Goal: Use online tool/utility: Utilize a website feature to perform a specific function

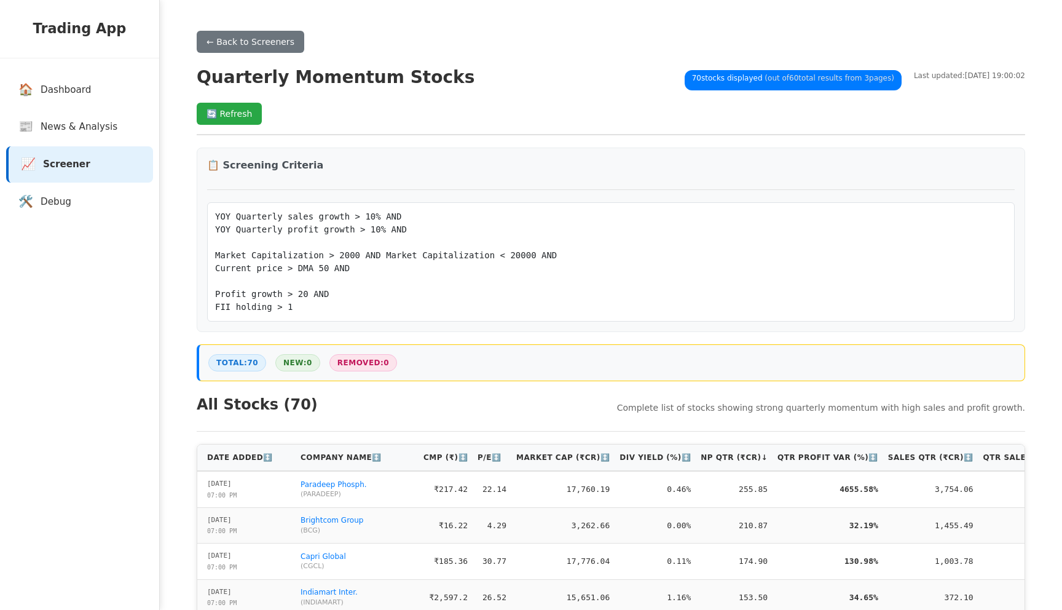
scroll to position [47, 0]
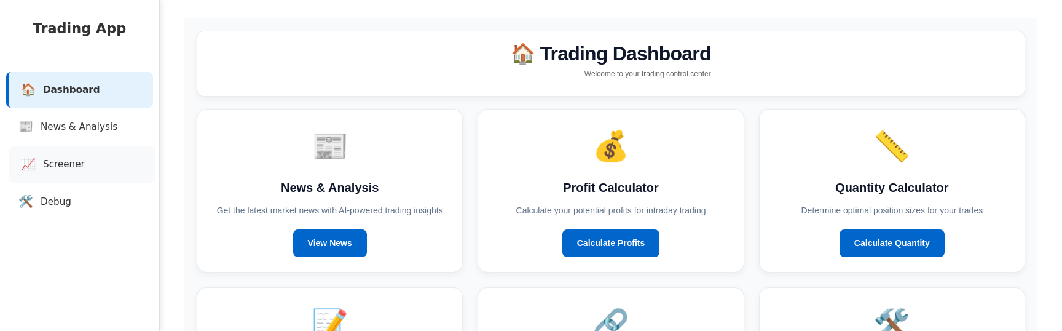
click at [84, 158] on link "📈 Screener" at bounding box center [82, 164] width 147 height 36
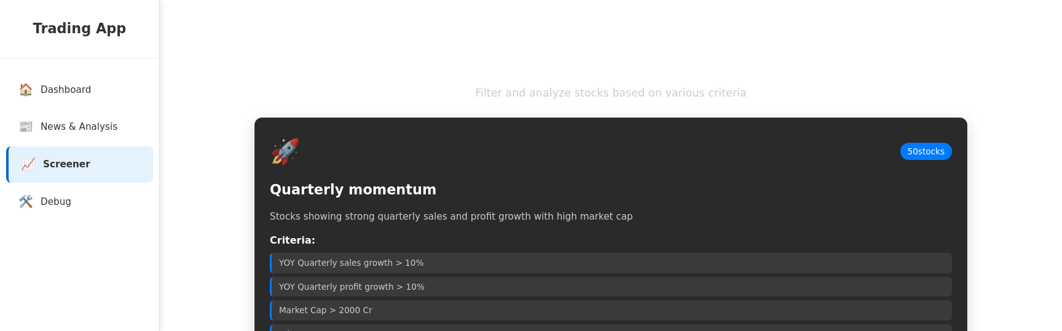
scroll to position [98, 0]
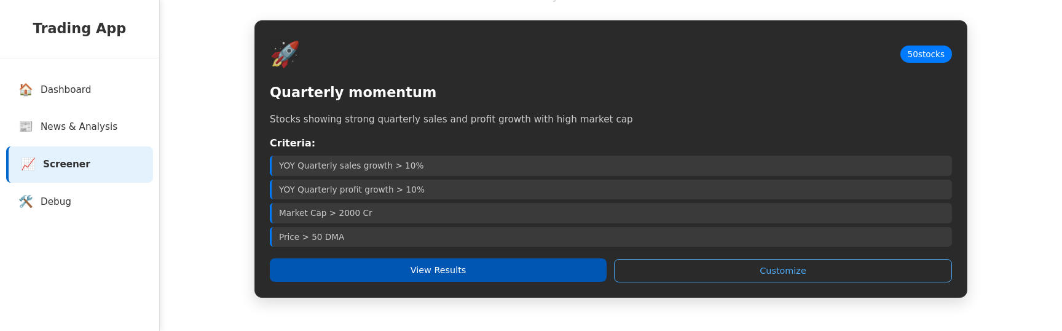
click at [385, 259] on button "View Results" at bounding box center [438, 269] width 337 height 23
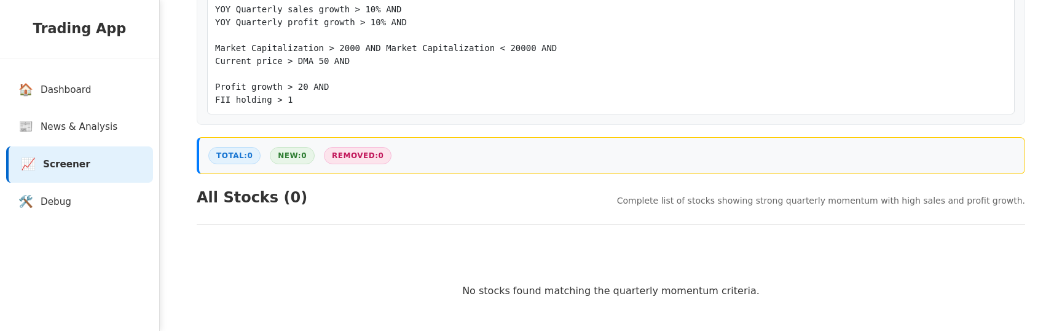
scroll to position [278, 0]
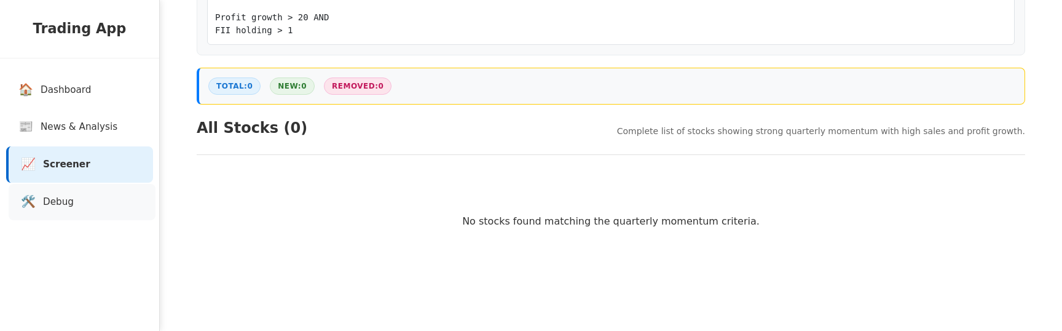
click at [99, 202] on link "🛠️ Debug" at bounding box center [82, 202] width 147 height 36
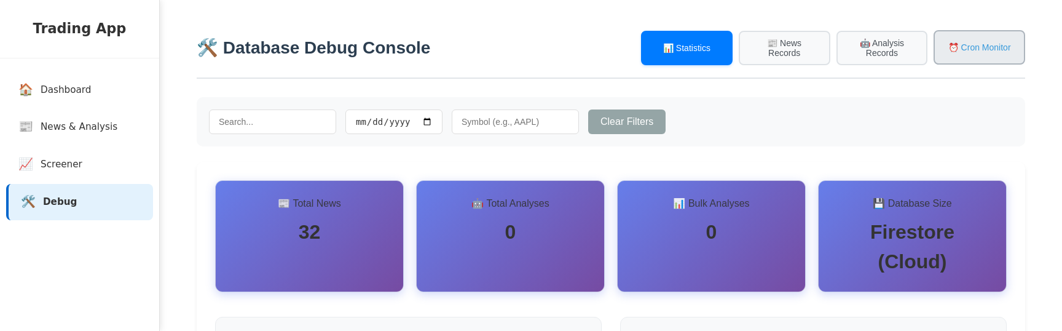
click at [950, 49] on button "⏰ Cron Monitor" at bounding box center [980, 47] width 92 height 34
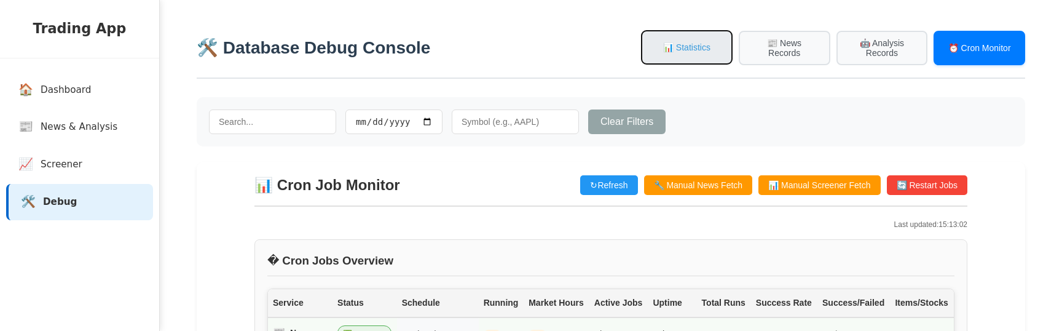
click at [709, 50] on button "📊 Statistics" at bounding box center [687, 47] width 92 height 34
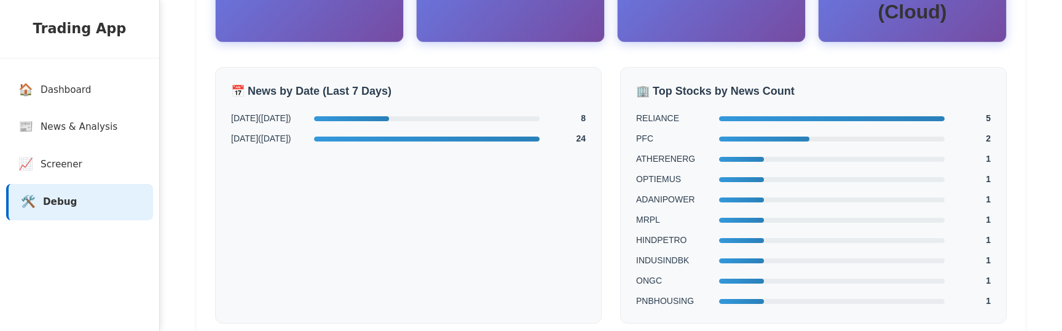
scroll to position [400, 0]
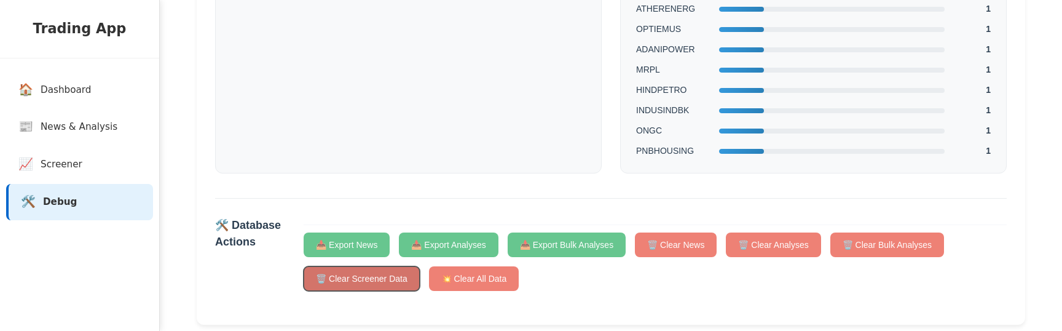
click at [385, 266] on button "🗑️ Clear Screener Data" at bounding box center [362, 278] width 116 height 25
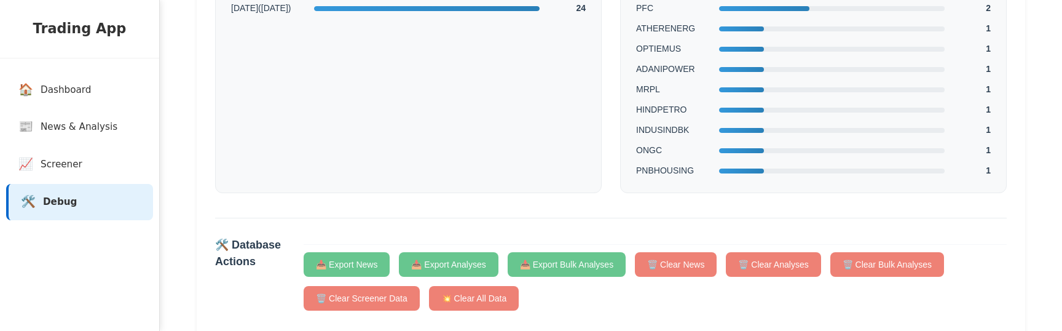
click at [723, 281] on div "📥 Export News 📥 Export Analyses 📥 Export Bulk Analyses 🗑️ Clear News 🗑️ Clear A…" at bounding box center [655, 277] width 703 height 66
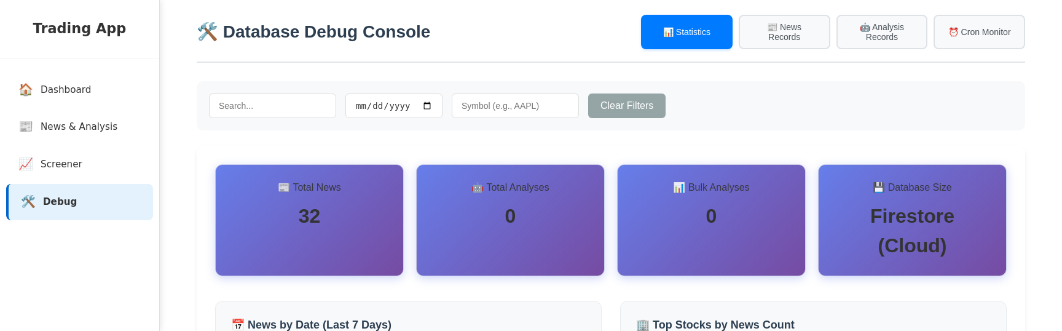
scroll to position [0, 0]
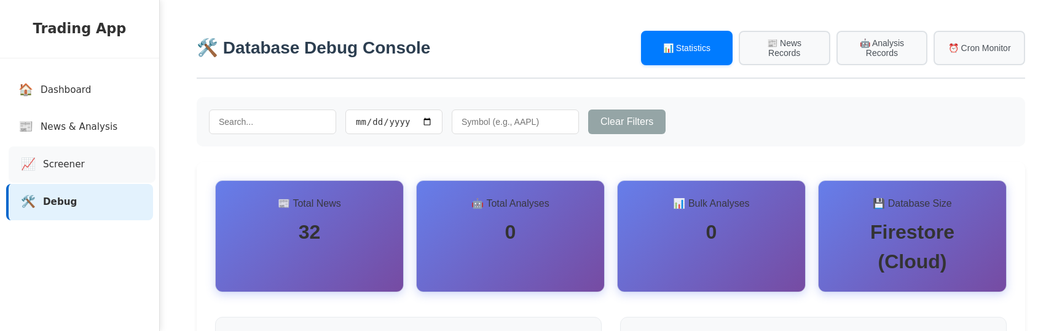
click at [65, 171] on span "Screener" at bounding box center [64, 164] width 42 height 14
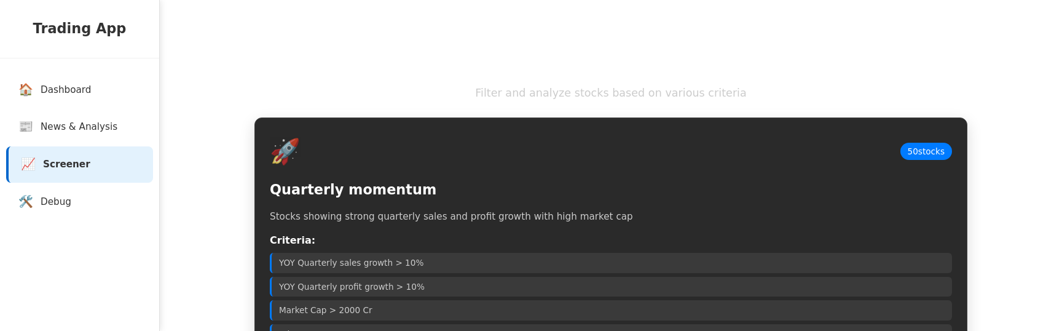
scroll to position [98, 0]
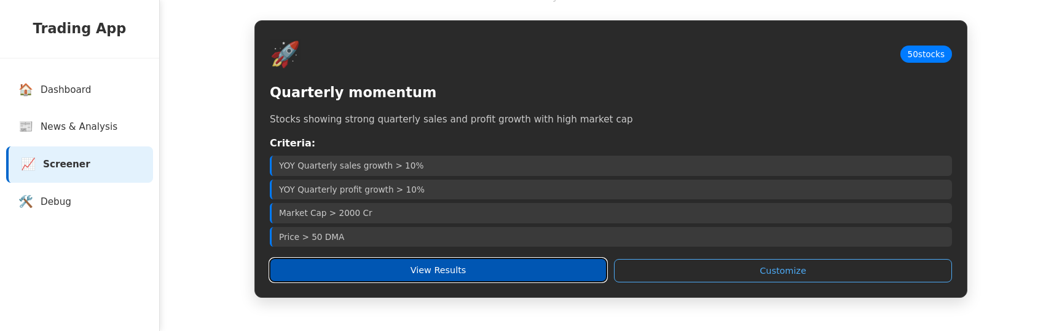
click at [429, 267] on button "View Results" at bounding box center [438, 269] width 337 height 23
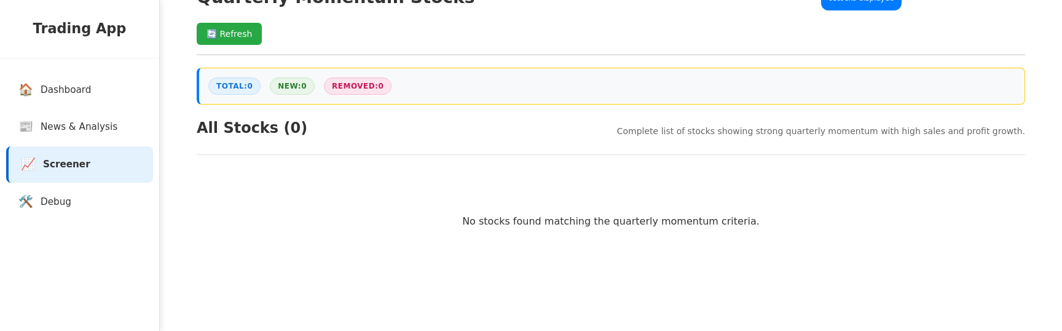
scroll to position [0, 0]
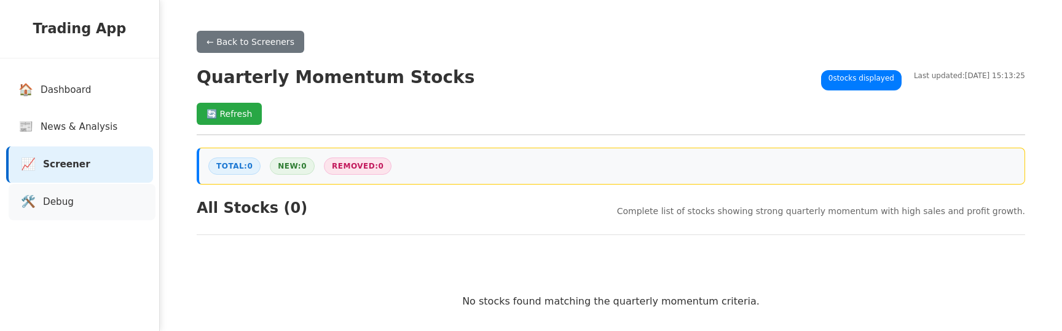
click at [69, 214] on link "🛠️ Debug" at bounding box center [82, 202] width 147 height 36
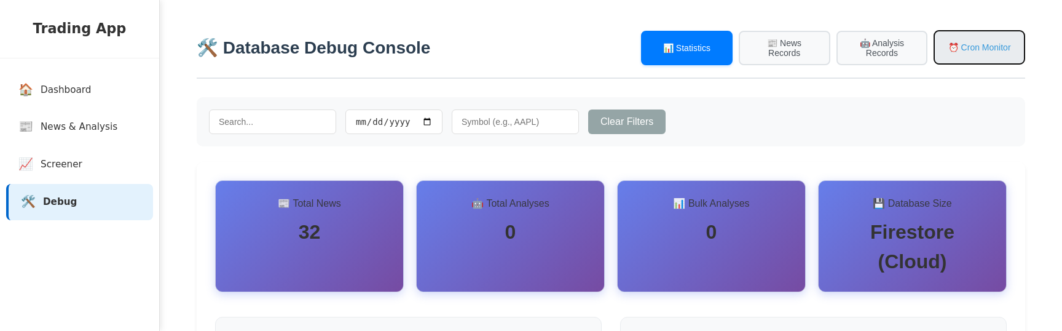
click at [989, 58] on button "⏰ Cron Monitor" at bounding box center [980, 47] width 92 height 34
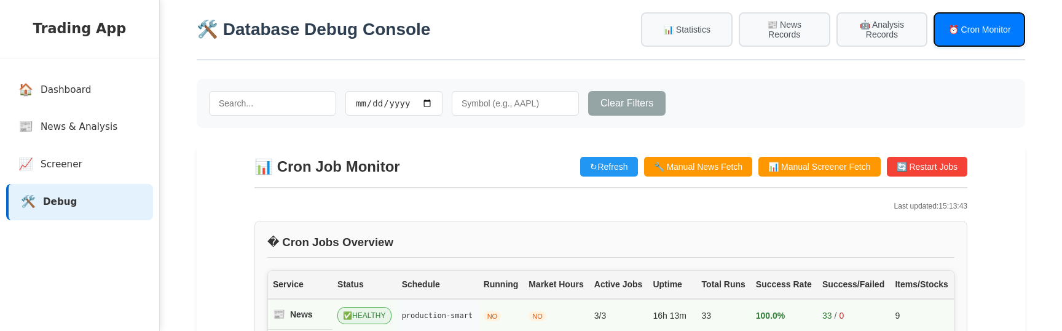
scroll to position [23, 0]
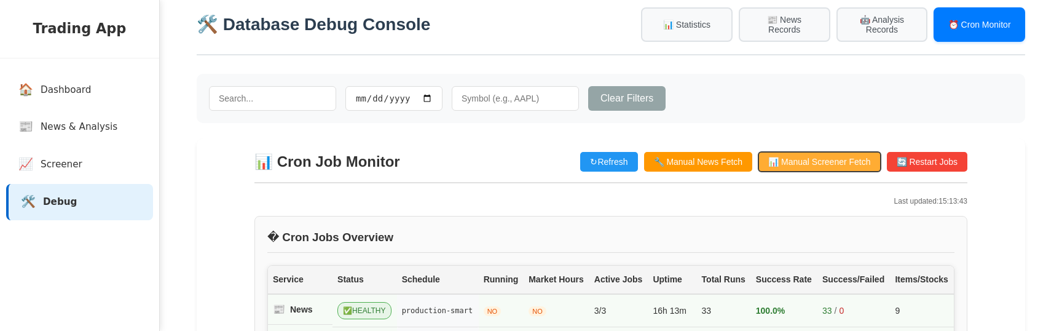
click at [844, 162] on button "📊 Manual Screener Fetch" at bounding box center [820, 162] width 122 height 20
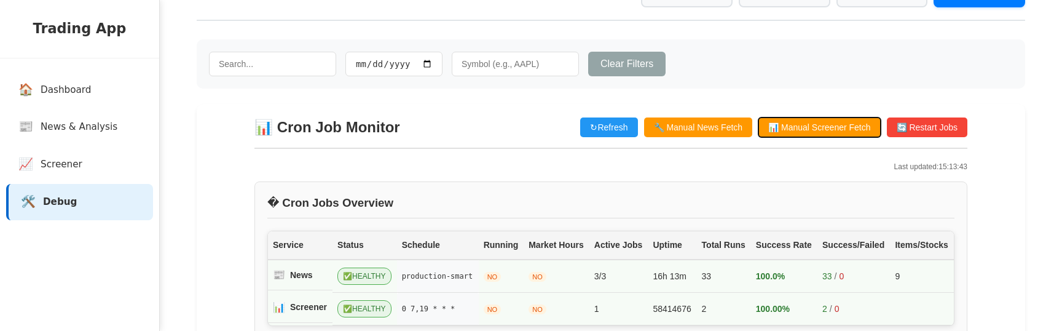
scroll to position [0, 0]
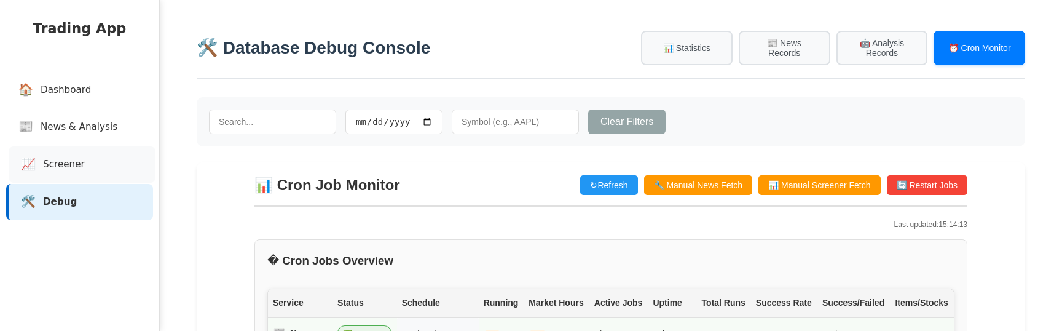
click at [57, 152] on link "📈 Screener" at bounding box center [82, 164] width 147 height 36
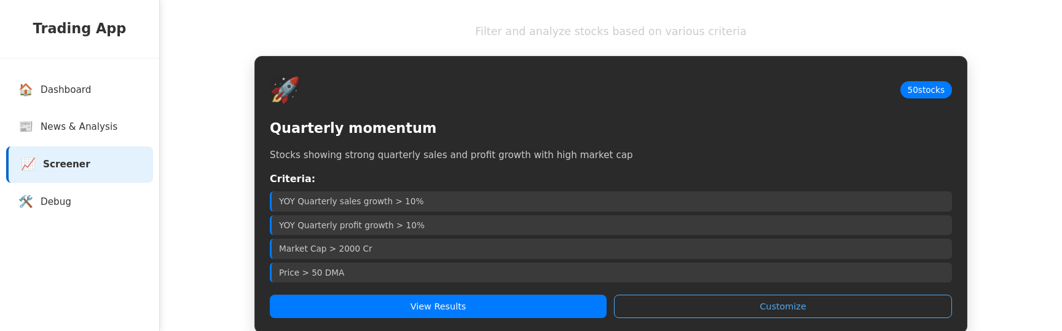
scroll to position [98, 0]
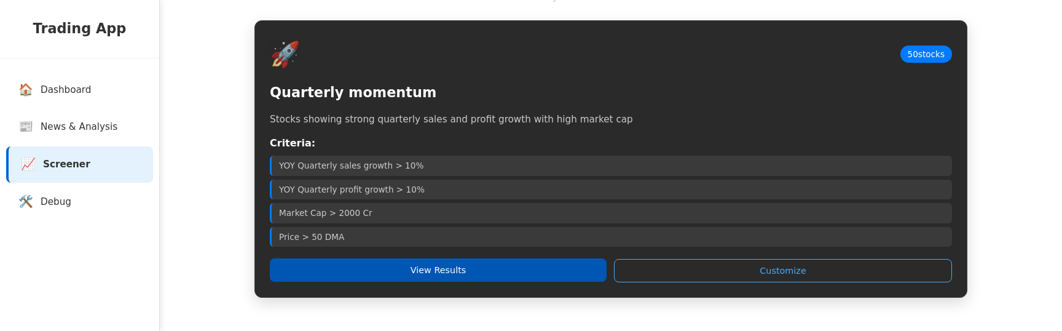
click at [410, 274] on button "View Results" at bounding box center [438, 269] width 337 height 23
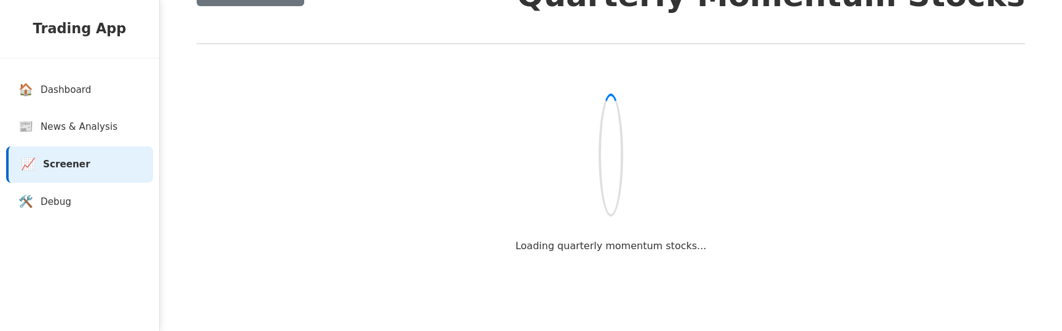
scroll to position [37, 0]
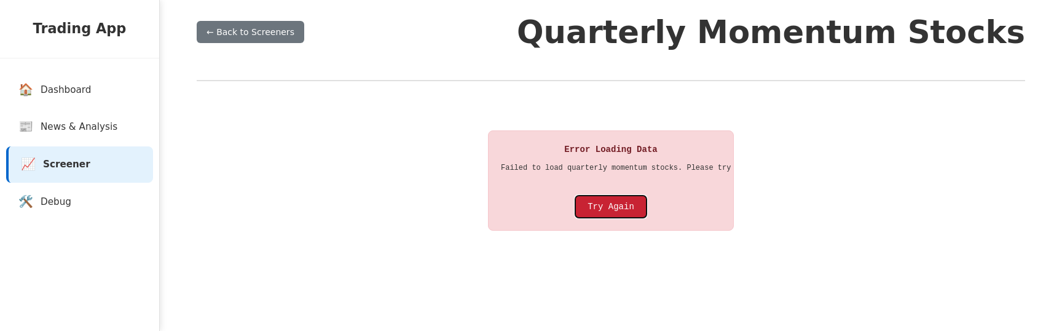
click at [607, 208] on button "Try Again" at bounding box center [610, 206] width 71 height 22
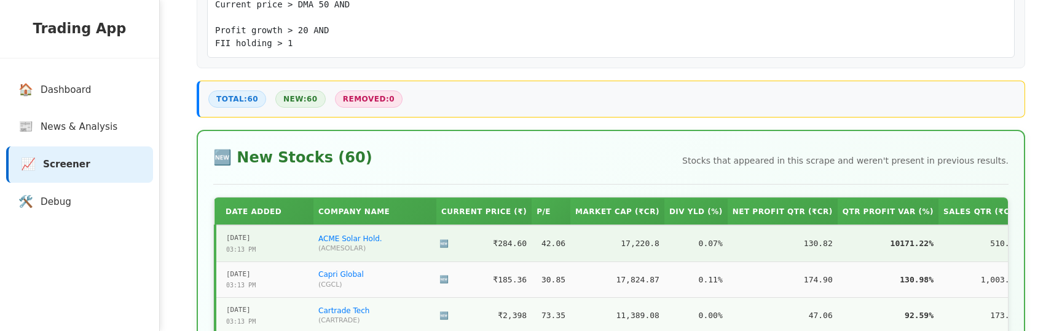
scroll to position [234, 0]
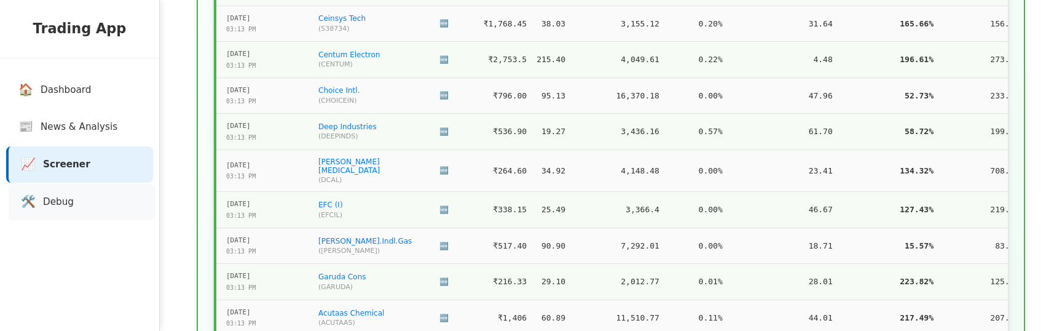
click at [115, 202] on link "🛠️ Debug" at bounding box center [82, 202] width 147 height 36
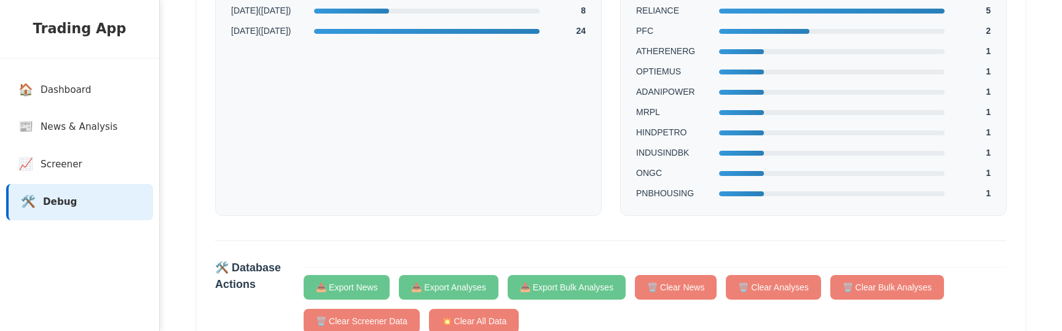
scroll to position [395, 0]
